Goal: Information Seeking & Learning: Learn about a topic

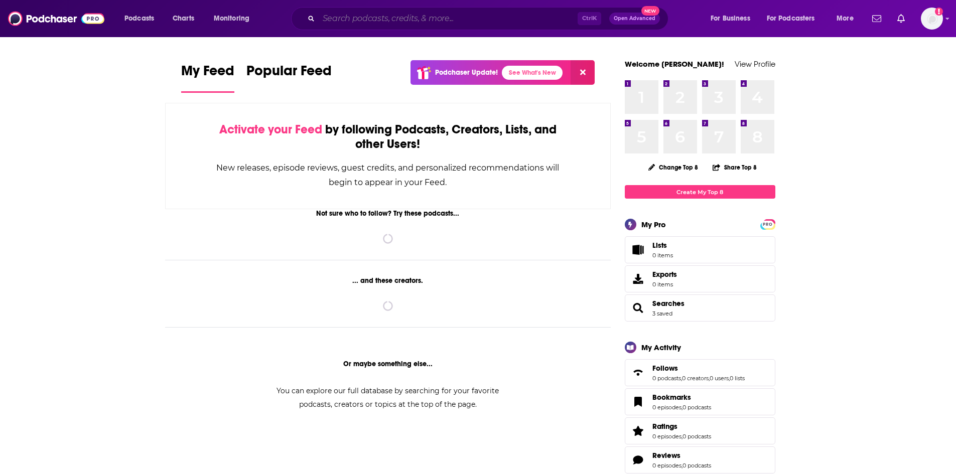
click at [527, 19] on input "Search podcasts, credits, & more..." at bounding box center [448, 19] width 259 height 16
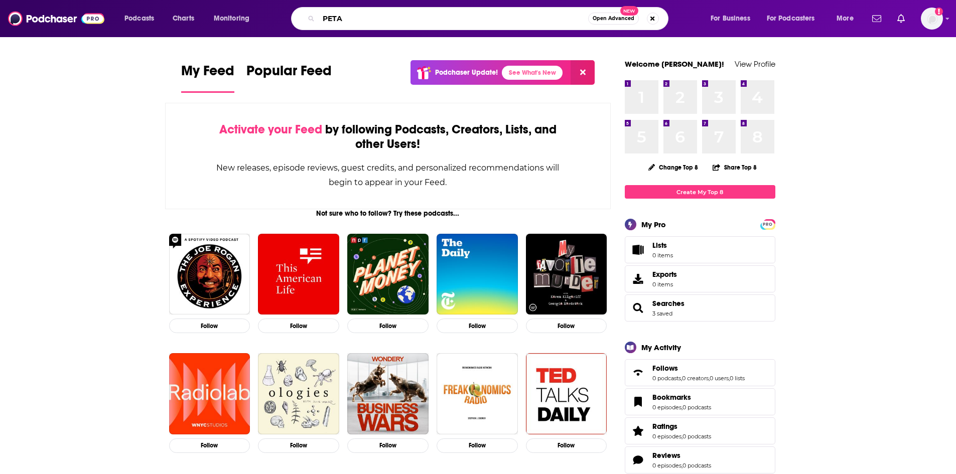
type input "PETA"
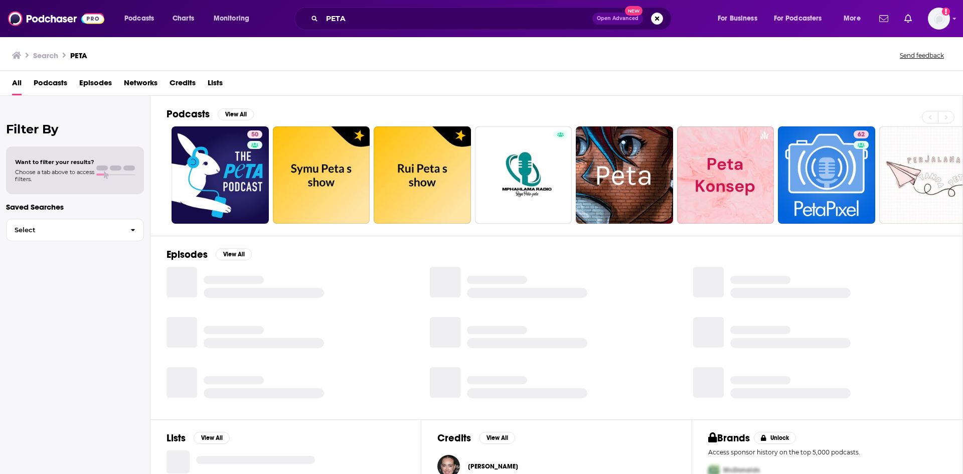
click at [103, 81] on span "Episodes" at bounding box center [95, 85] width 33 height 21
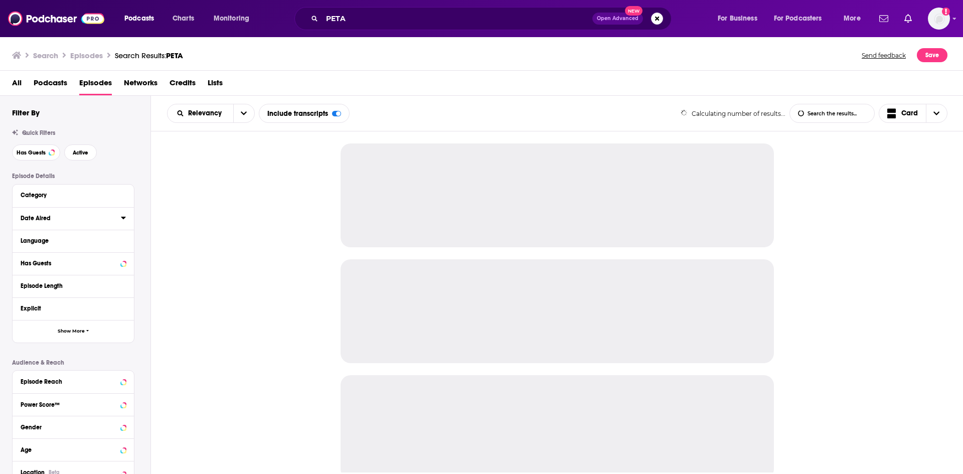
click at [122, 217] on icon at bounding box center [123, 218] width 5 height 8
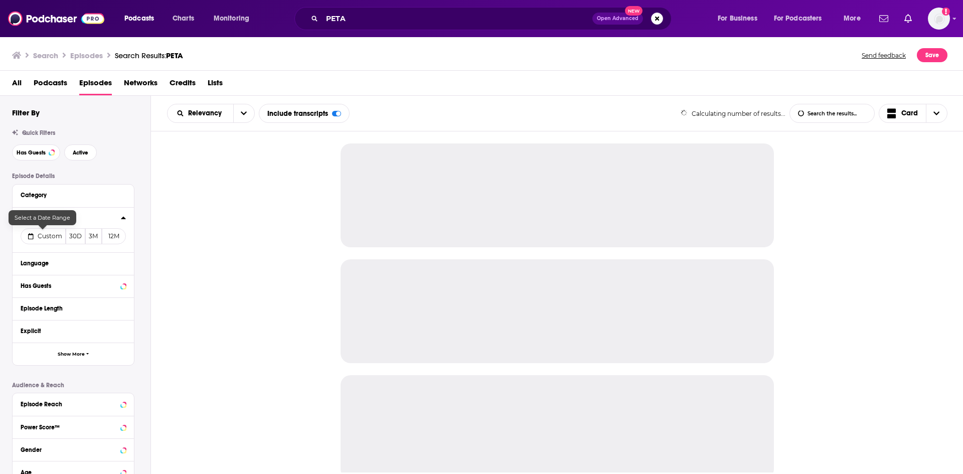
click at [45, 240] on span "Custom" at bounding box center [50, 236] width 25 height 8
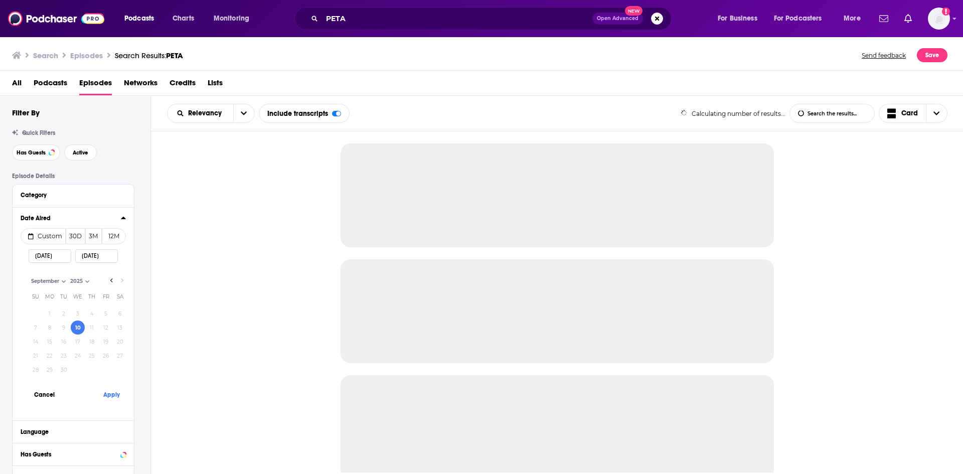
select select "8"
select select "2025"
click at [65, 328] on button "9" at bounding box center [64, 328] width 14 height 14
type input "09/09/2025"
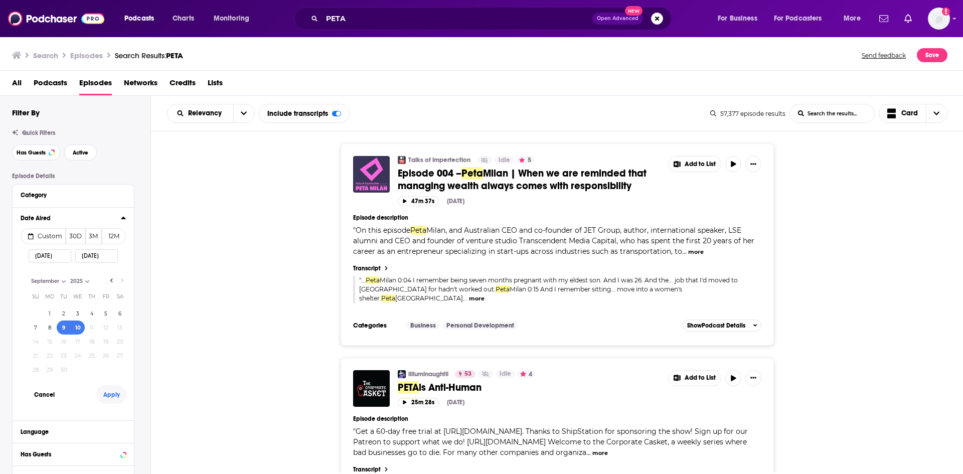
click at [109, 393] on button "Apply" at bounding box center [111, 394] width 30 height 19
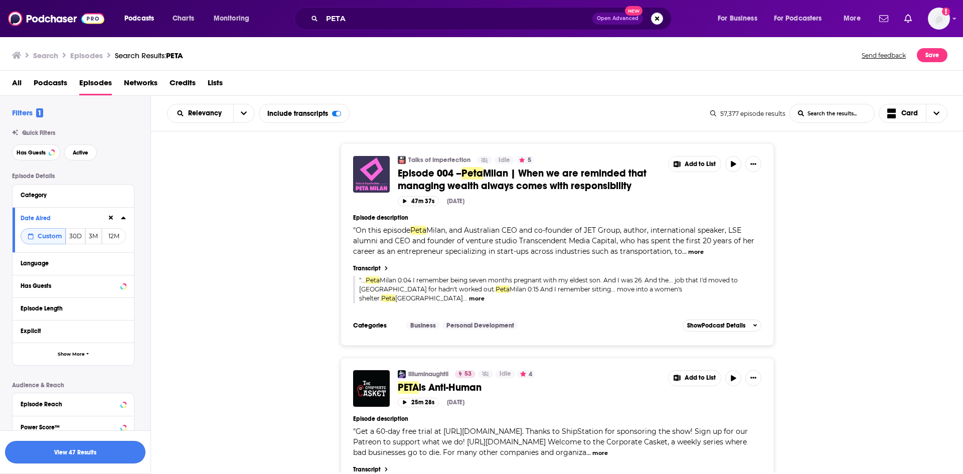
click at [110, 444] on button "View 47 Results" at bounding box center [75, 452] width 140 height 23
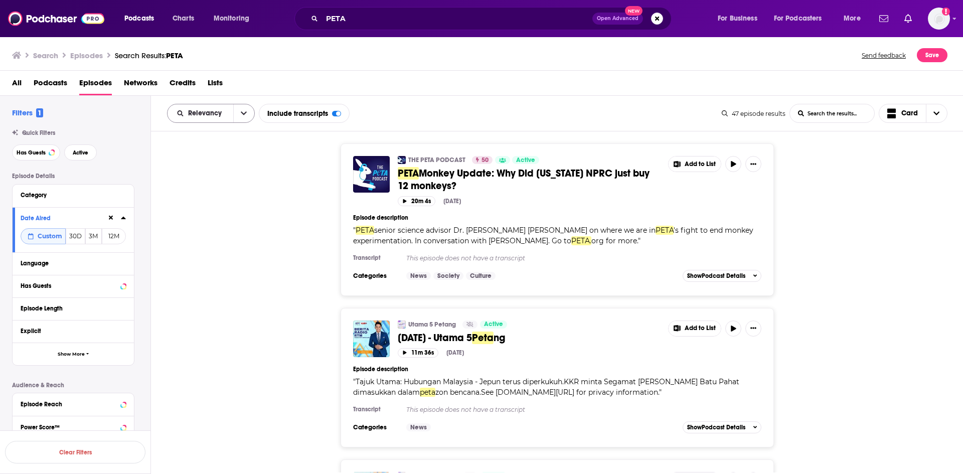
drag, startPoint x: 242, startPoint y: 115, endPoint x: 239, endPoint y: 121, distance: 6.5
click at [242, 115] on icon "open menu" at bounding box center [244, 113] width 6 height 7
click at [219, 204] on div "Power Score" at bounding box center [211, 199] width 88 height 17
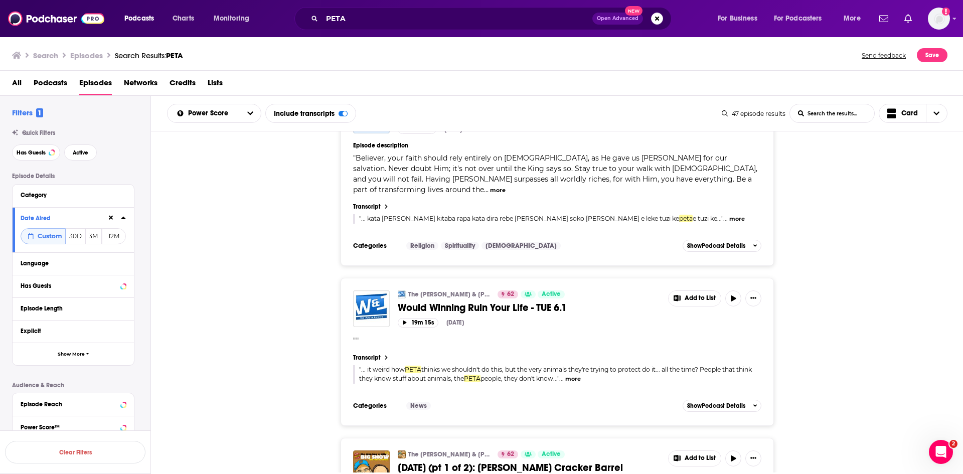
scroll to position [2358, 0]
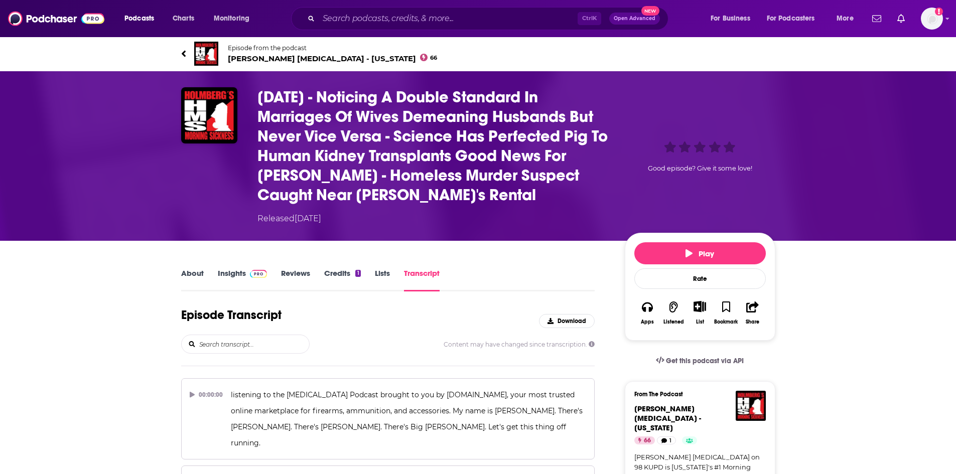
scroll to position [8153, 0]
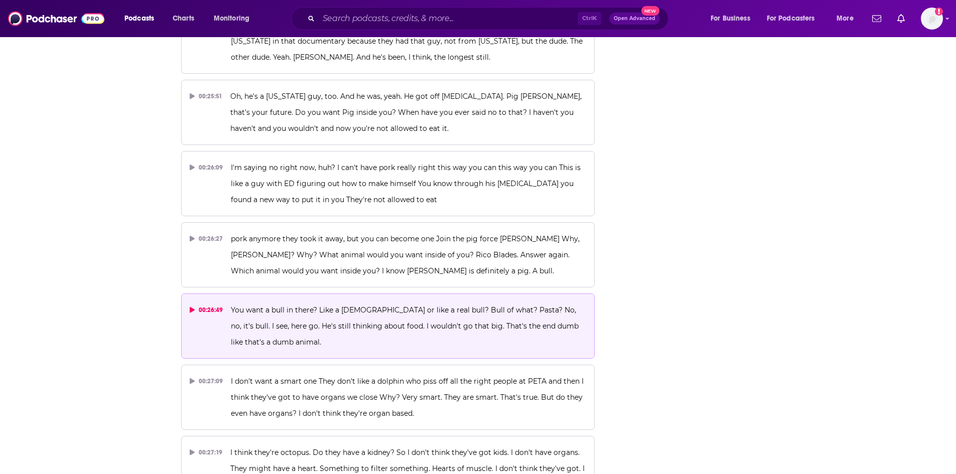
drag, startPoint x: 412, startPoint y: 207, endPoint x: 410, endPoint y: 201, distance: 6.3
click at [412, 293] on button "00:26:49 You want a bull in there? Like a [DEMOGRAPHIC_DATA] or like a real bul…" at bounding box center [388, 325] width 414 height 65
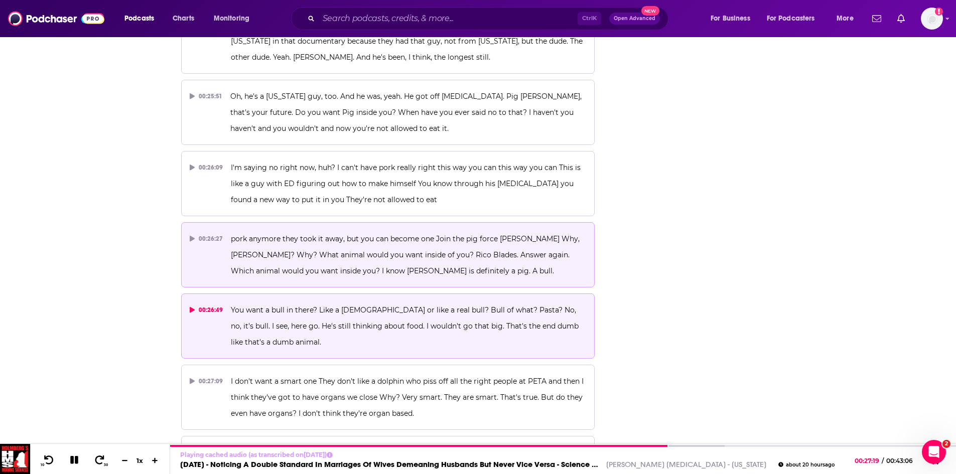
scroll to position [8103, 0]
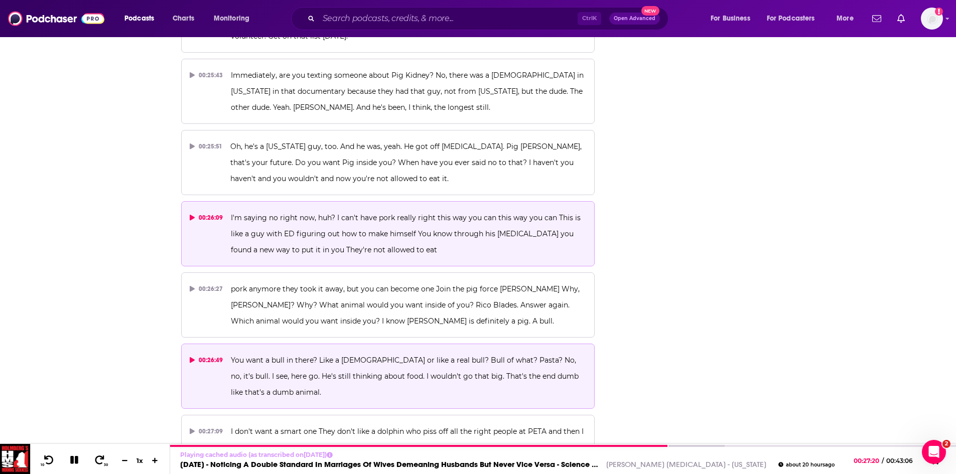
click at [461, 210] on p "I'm saying no right now, huh? I can't have pork really right this way you can t…" at bounding box center [408, 234] width 355 height 48
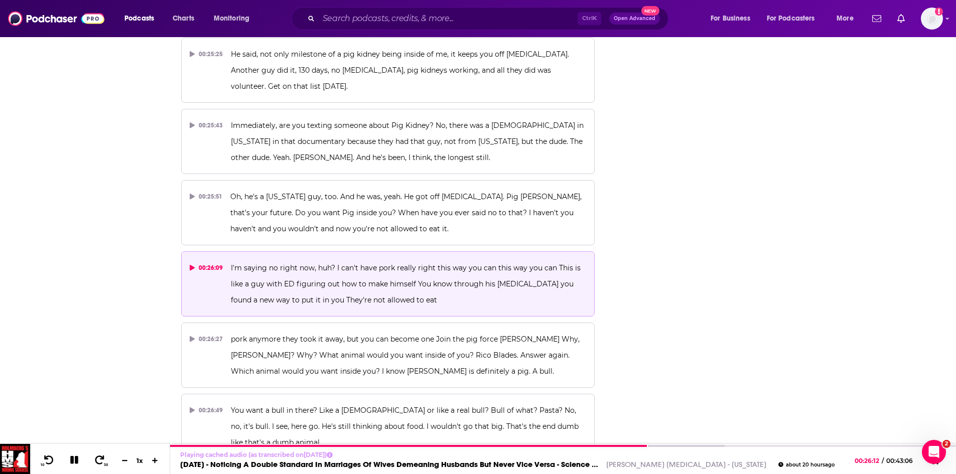
scroll to position [8003, 0]
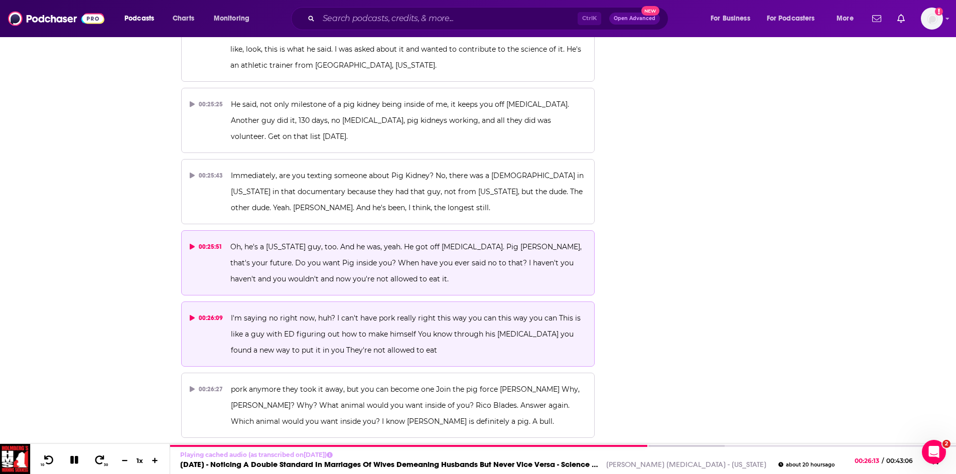
click at [328, 242] on span "Oh, he's a [US_STATE] guy, too. And he was, yeah. He got off [MEDICAL_DATA]. Pi…" at bounding box center [406, 262] width 353 height 41
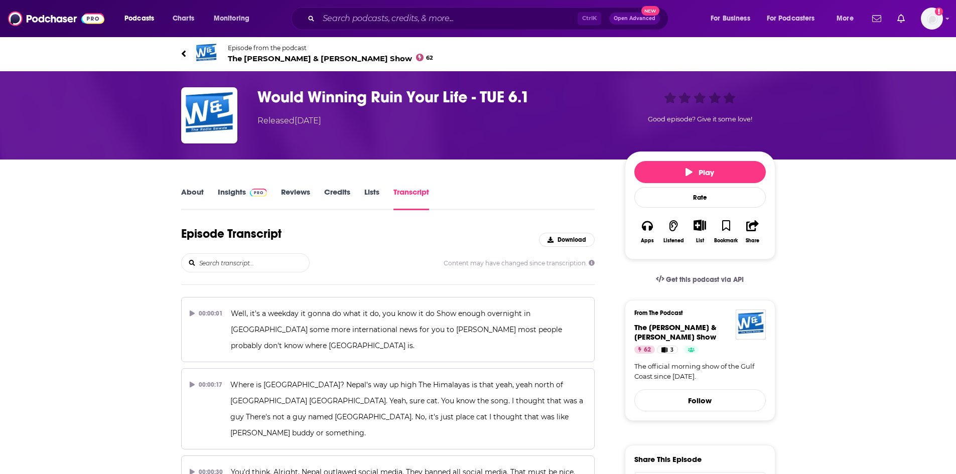
scroll to position [1658, 0]
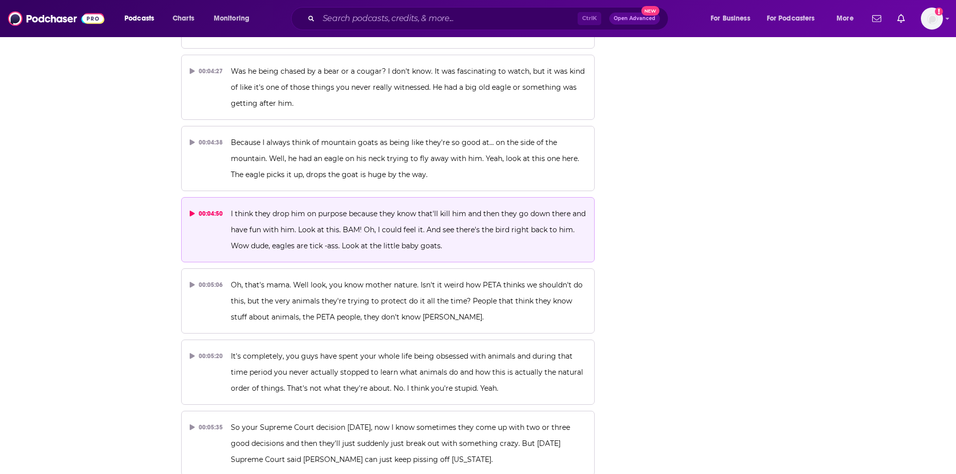
click at [364, 206] on p "I think they drop him on purpose because they know that'll kill him and then th…" at bounding box center [408, 230] width 355 height 48
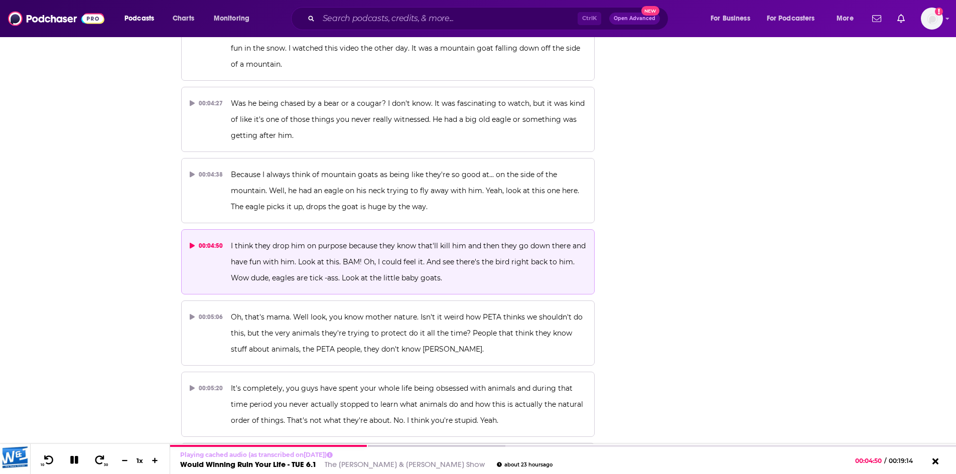
scroll to position [1608, 0]
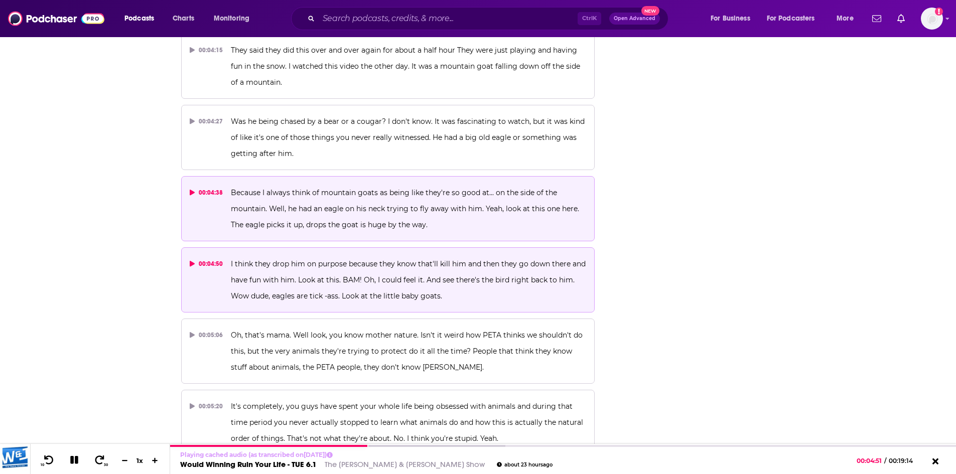
click at [267, 188] on span "Because I always think of mountain goats as being like they're so good at... on…" at bounding box center [406, 208] width 350 height 41
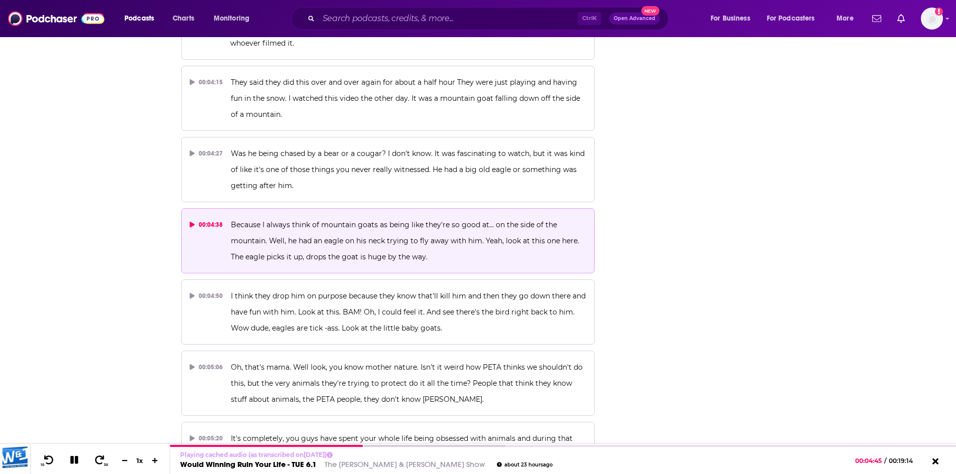
scroll to position [1558, 0]
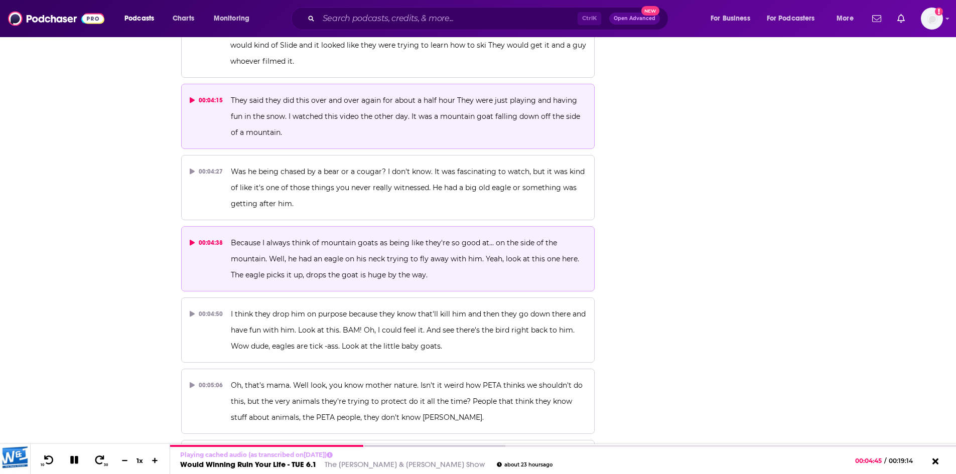
click at [316, 92] on p "They said they did this over and over again for about a half hour They were jus…" at bounding box center [408, 116] width 355 height 48
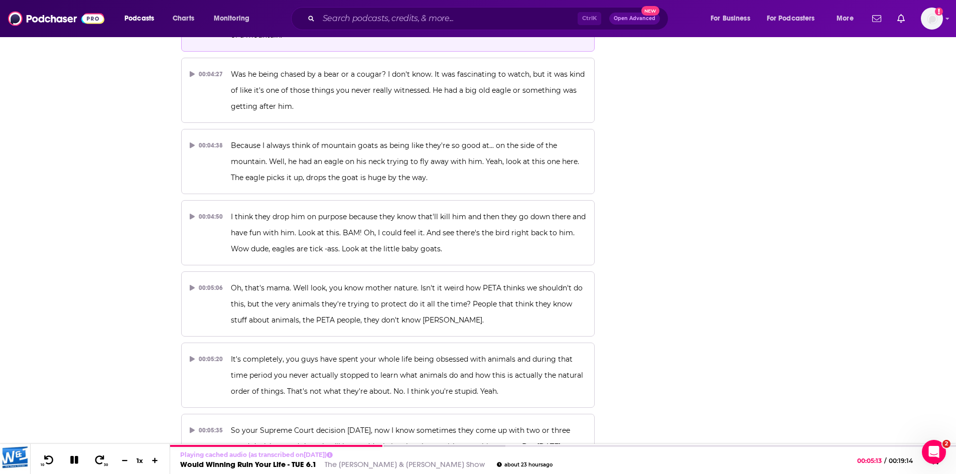
scroll to position [1708, 0]
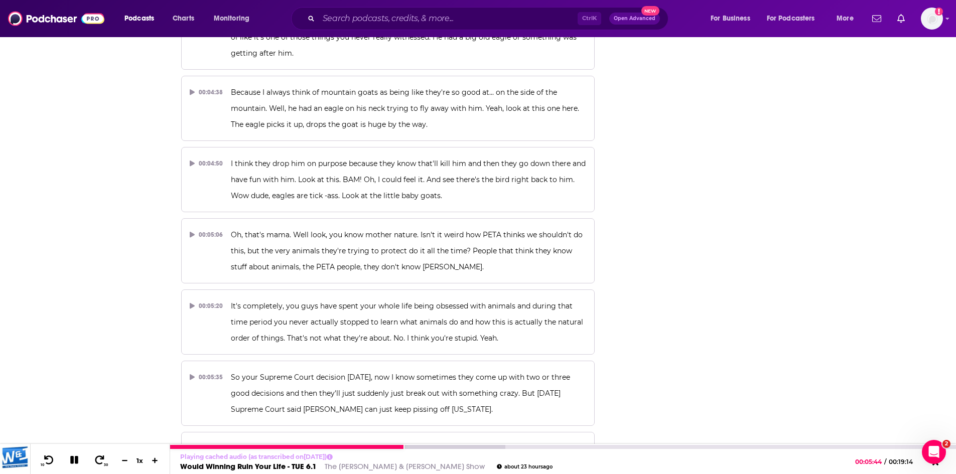
click at [71, 460] on icon at bounding box center [74, 460] width 8 height 8
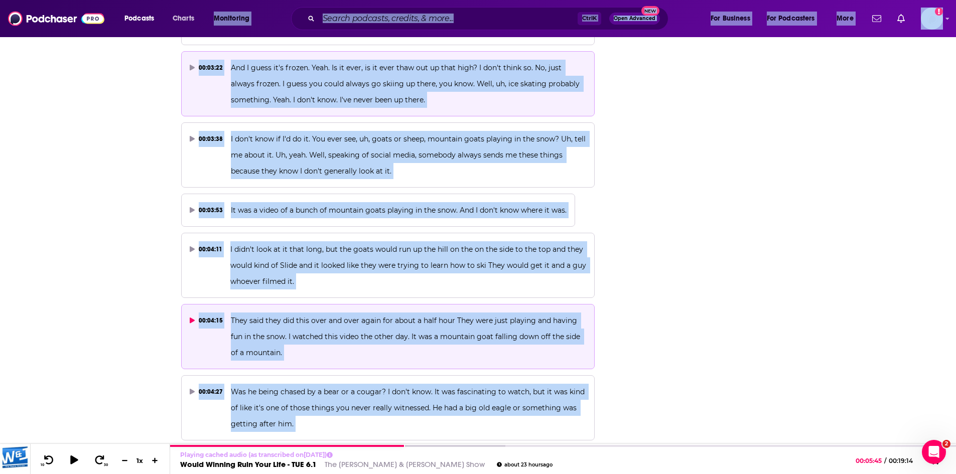
scroll to position [1322, 0]
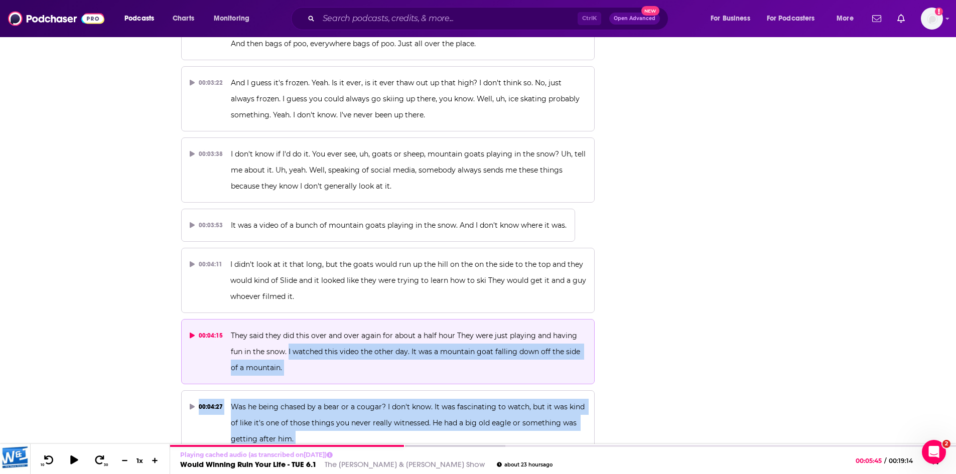
drag, startPoint x: 499, startPoint y: 290, endPoint x: 287, endPoint y: 305, distance: 211.7
copy div "I watched this video the other day. It was a mountain goat falling down off the…"
click at [357, 468] on link "The Walton & Johnson Show" at bounding box center [405, 467] width 160 height 10
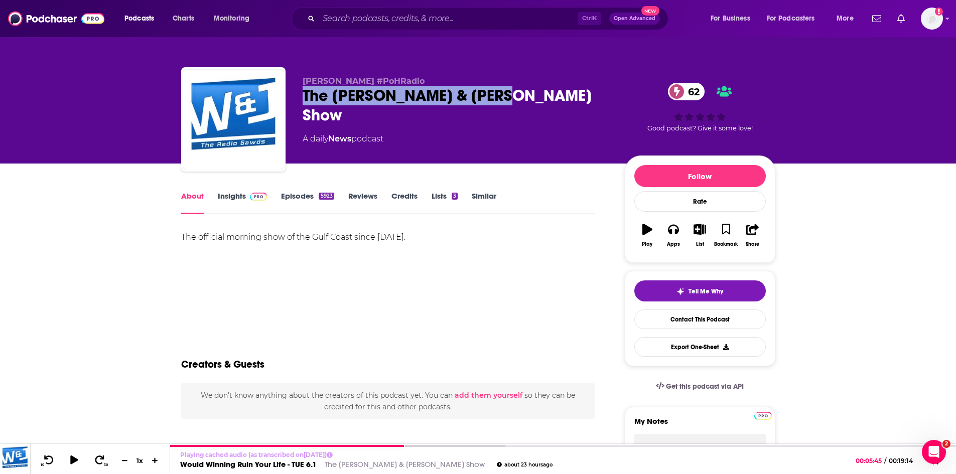
drag, startPoint x: 535, startPoint y: 88, endPoint x: 298, endPoint y: 101, distance: 237.1
click at [298, 101] on div "Kenny Webster's #PoHRadio The Walton & Johnson Show 62 A daily News podcast 62 …" at bounding box center [478, 121] width 594 height 108
copy h1 "The Walton & Johnson Show"
click at [222, 196] on link "Insights" at bounding box center [243, 202] width 50 height 23
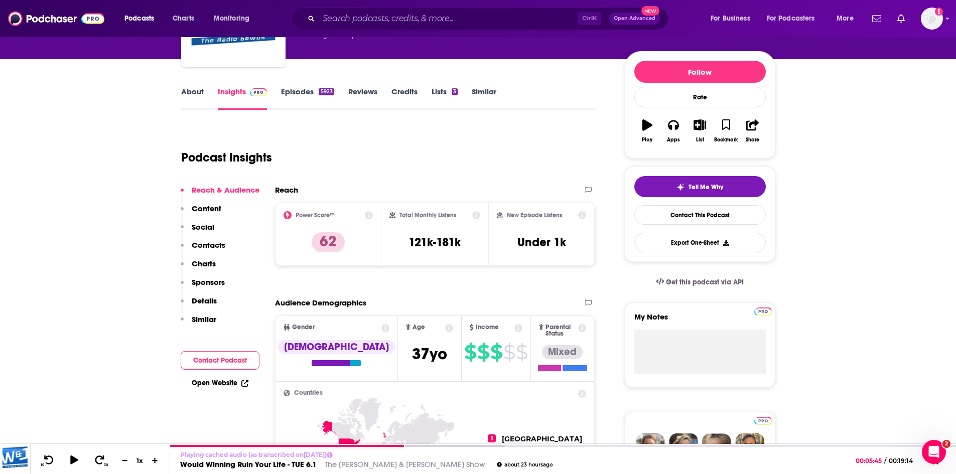
scroll to position [100, 0]
